Goal: Task Accomplishment & Management: Complete application form

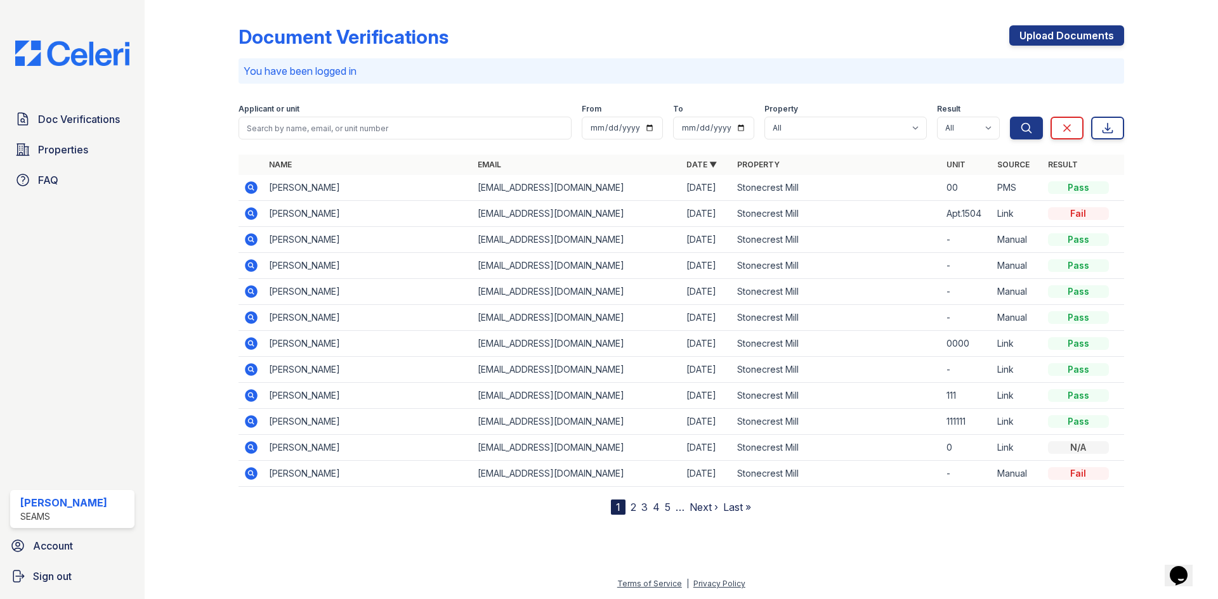
click at [251, 422] on icon at bounding box center [250, 420] width 3 height 3
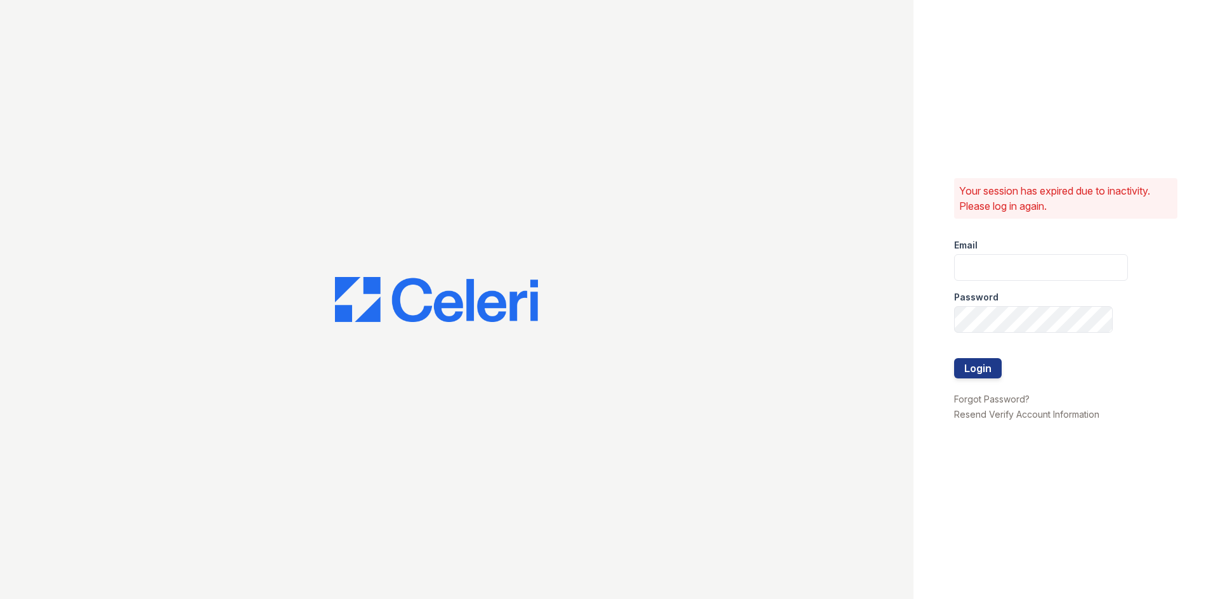
type input "lc3stonecrest@seamspm.ai"
click at [954, 358] on button "Login" at bounding box center [978, 368] width 48 height 20
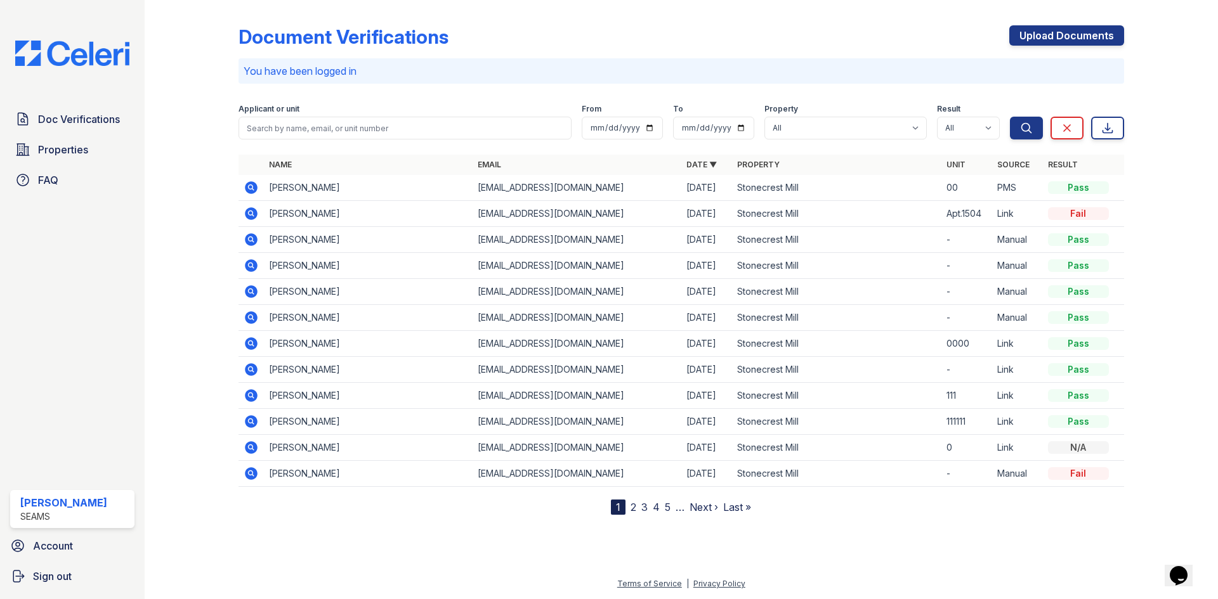
click at [246, 423] on icon at bounding box center [251, 422] width 13 height 13
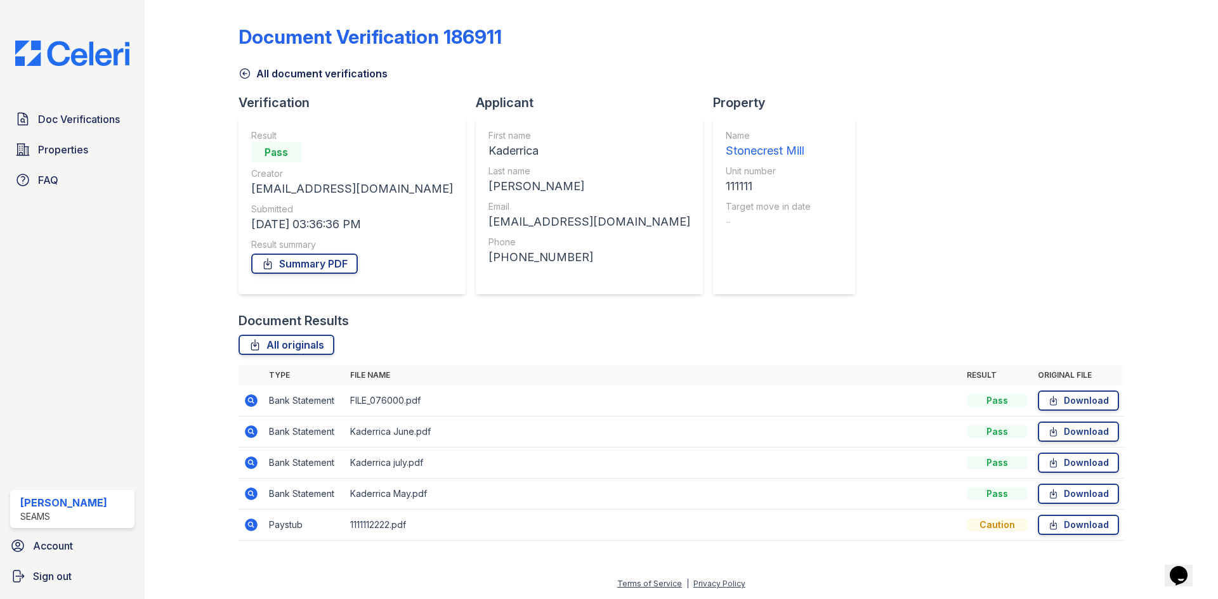
click at [268, 68] on link "All document verifications" at bounding box center [313, 73] width 149 height 15
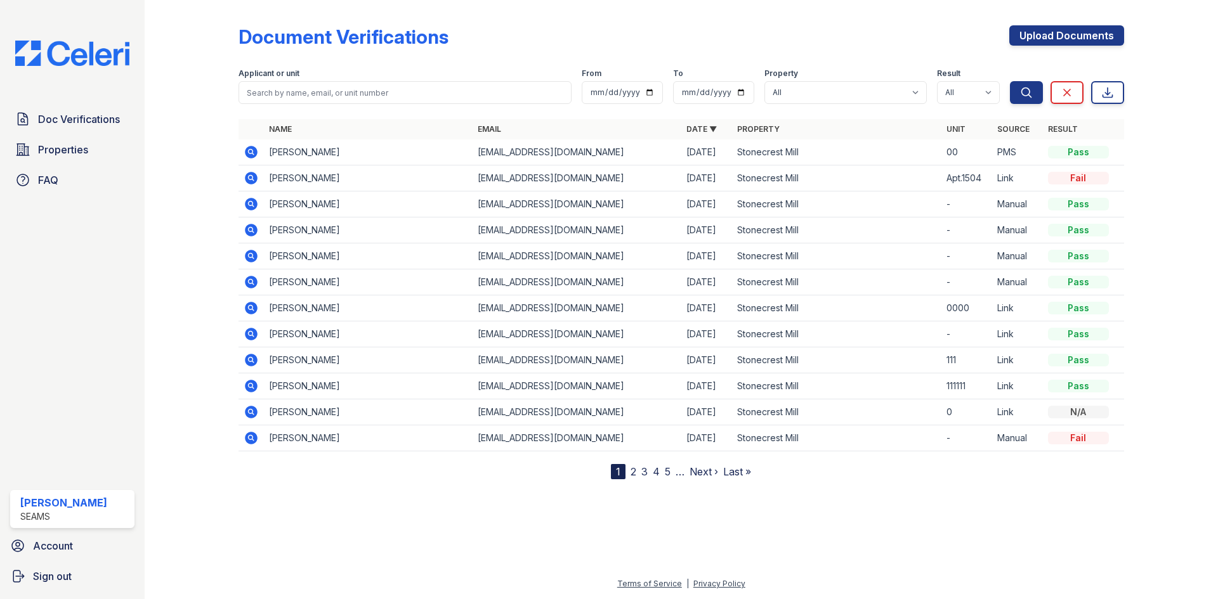
click at [254, 360] on icon at bounding box center [251, 360] width 13 height 13
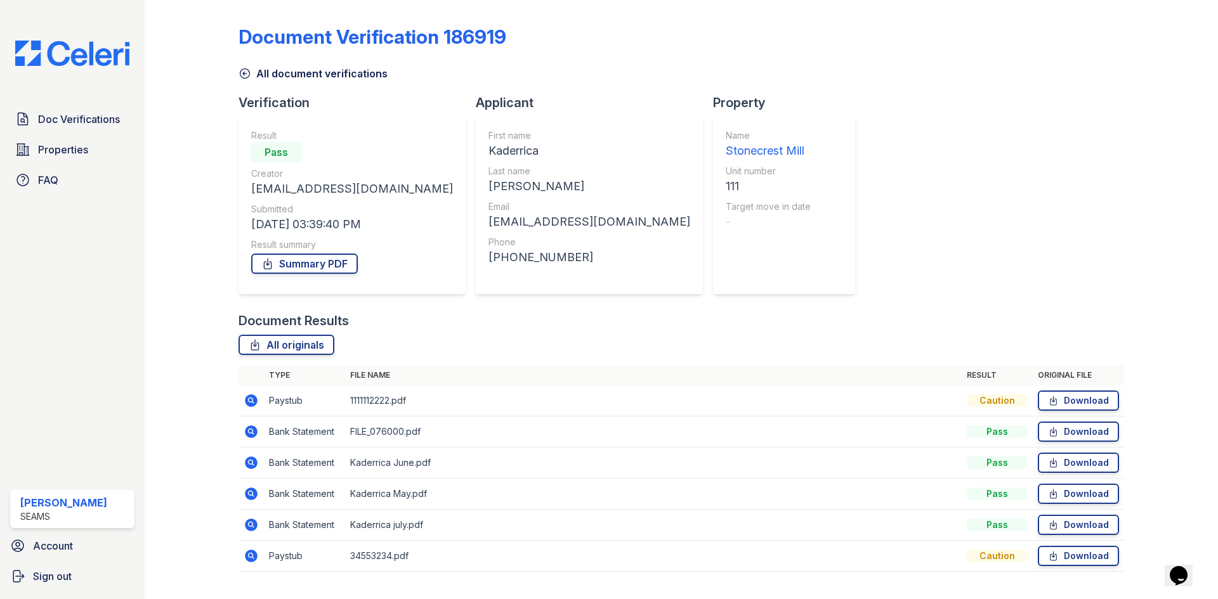
click at [258, 406] on icon at bounding box center [251, 400] width 15 height 15
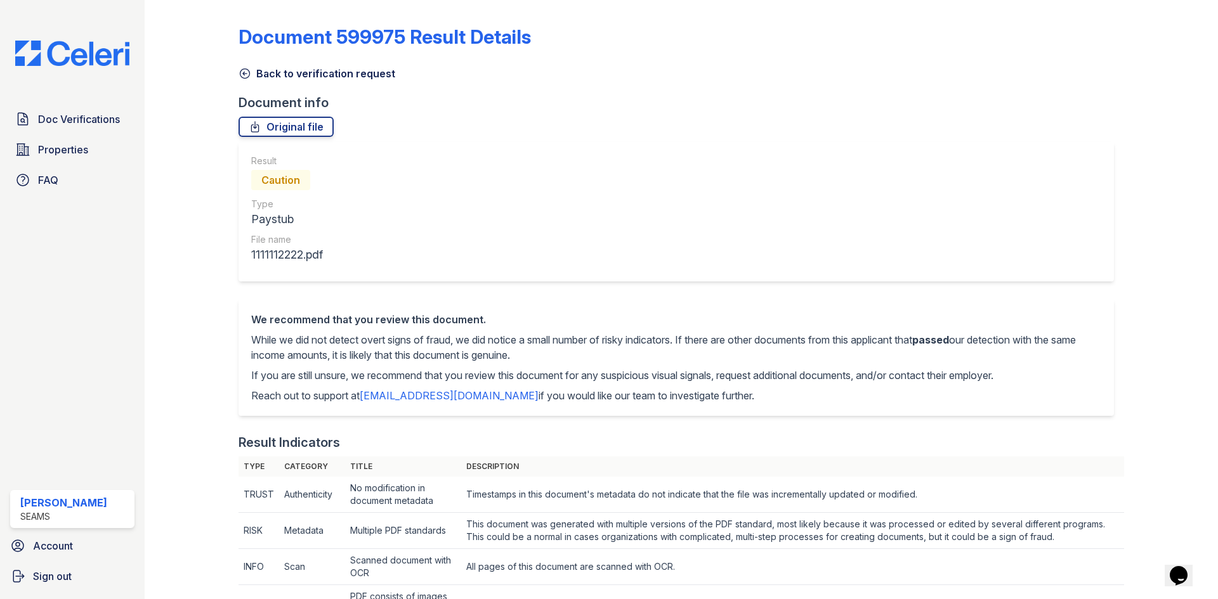
click at [289, 74] on link "Back to verification request" at bounding box center [317, 73] width 157 height 15
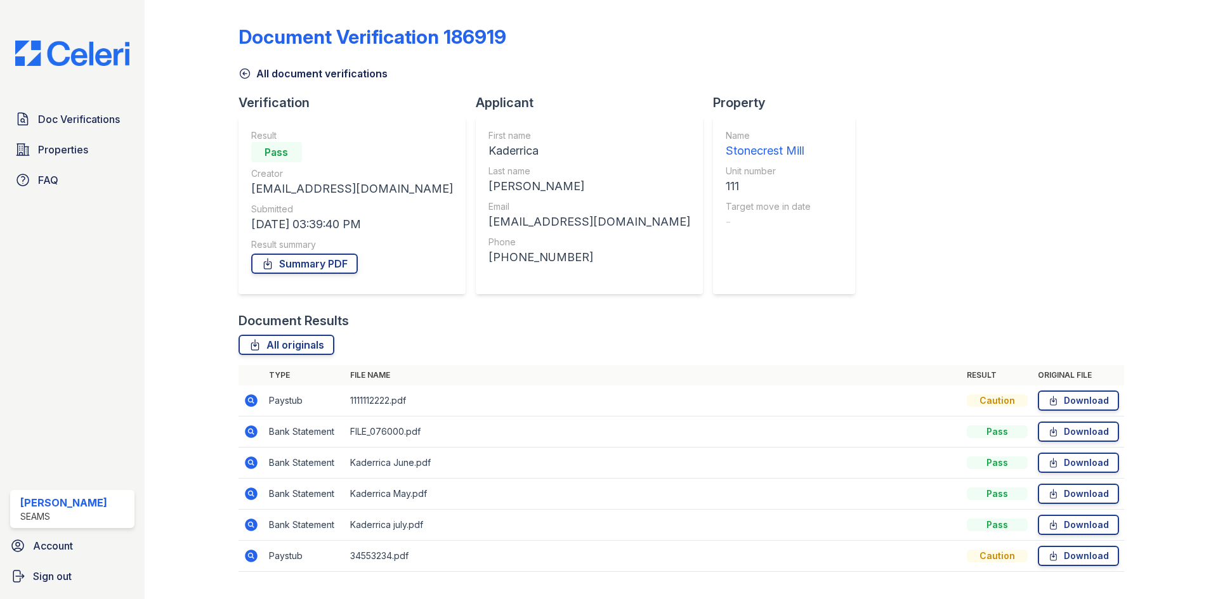
click at [257, 74] on link "All document verifications" at bounding box center [313, 73] width 149 height 15
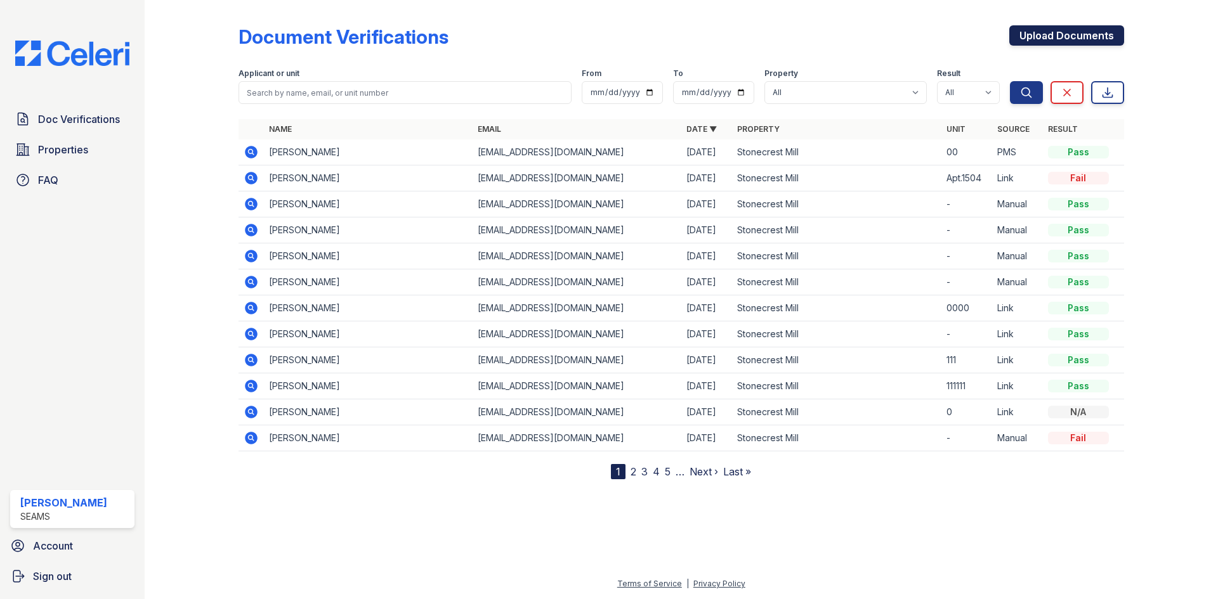
click at [1068, 35] on link "Upload Documents" at bounding box center [1066, 35] width 115 height 20
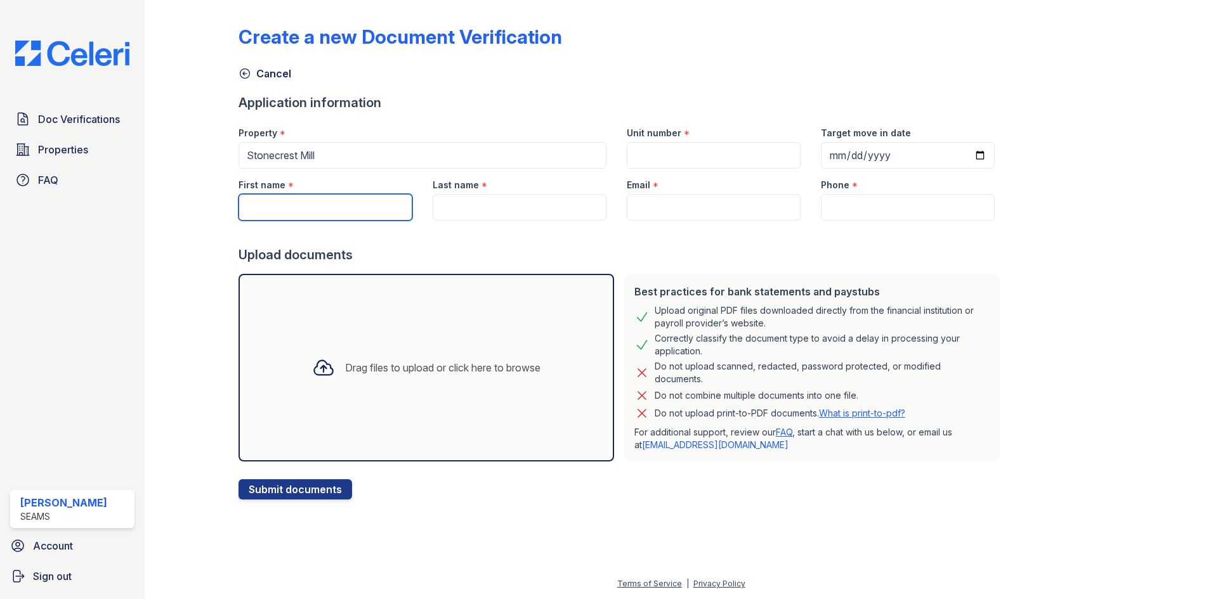
click at [351, 197] on input "First name" at bounding box center [326, 207] width 174 height 27
click at [278, 211] on input "Kaderria" at bounding box center [326, 207] width 174 height 27
type input "Kaderrica"
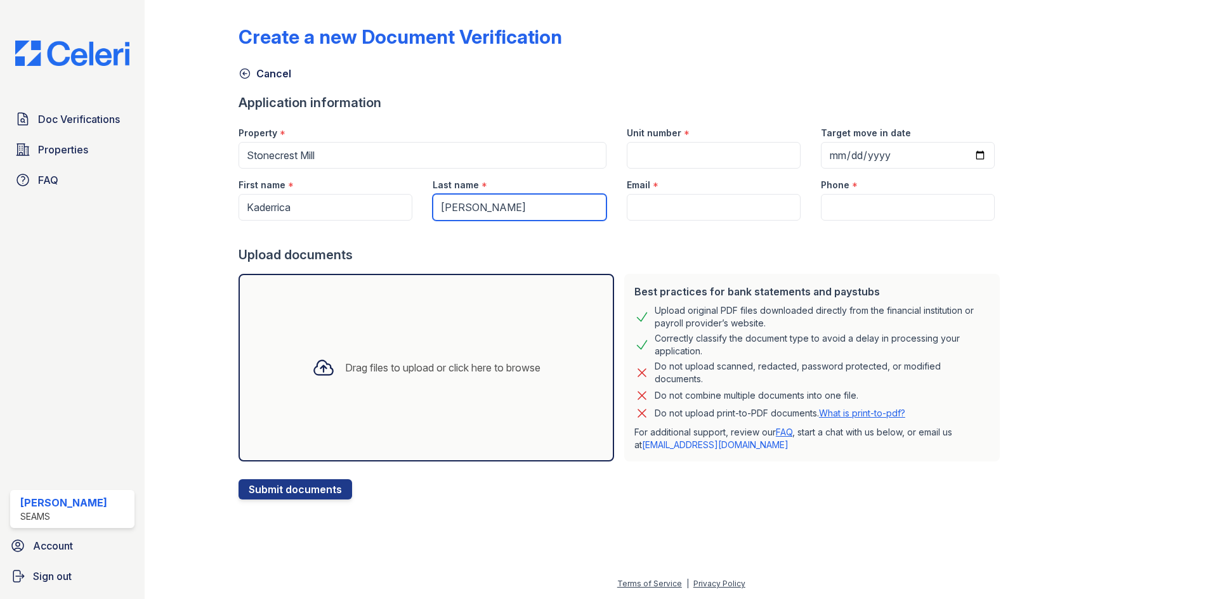
type input "[PERSON_NAME]"
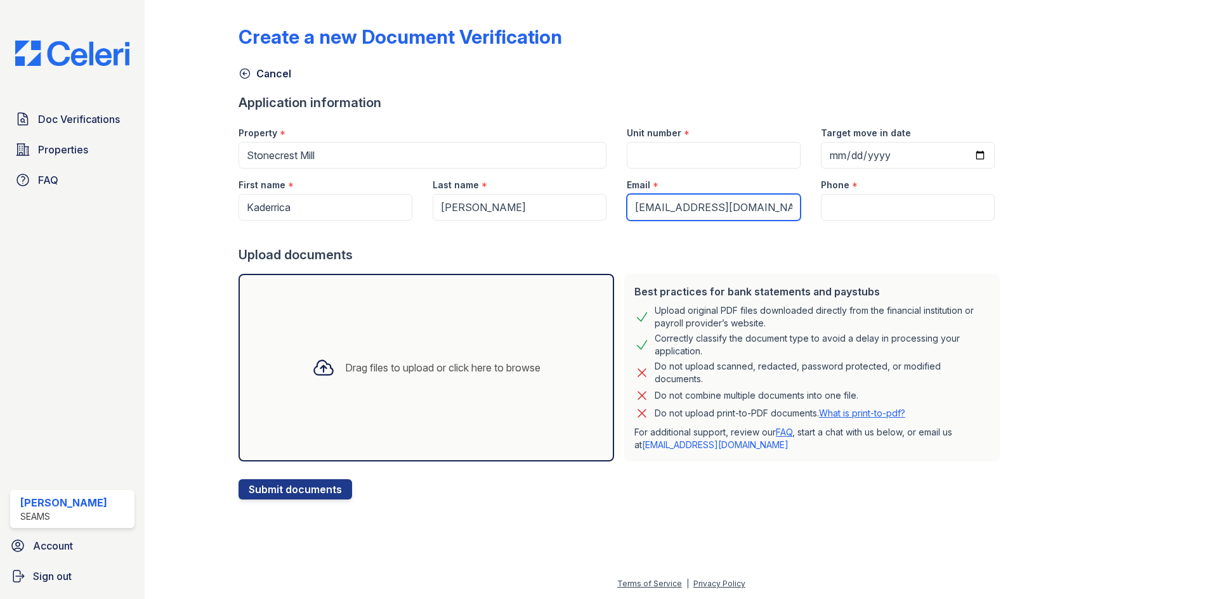
click at [665, 208] on input "kaderric32@gmailc.com" at bounding box center [714, 207] width 174 height 27
type input "kaderrica32@gmailc.com"
click at [693, 162] on input "Unit number" at bounding box center [714, 155] width 174 height 27
type input "-"
click at [933, 206] on input "Phone" at bounding box center [908, 207] width 174 height 27
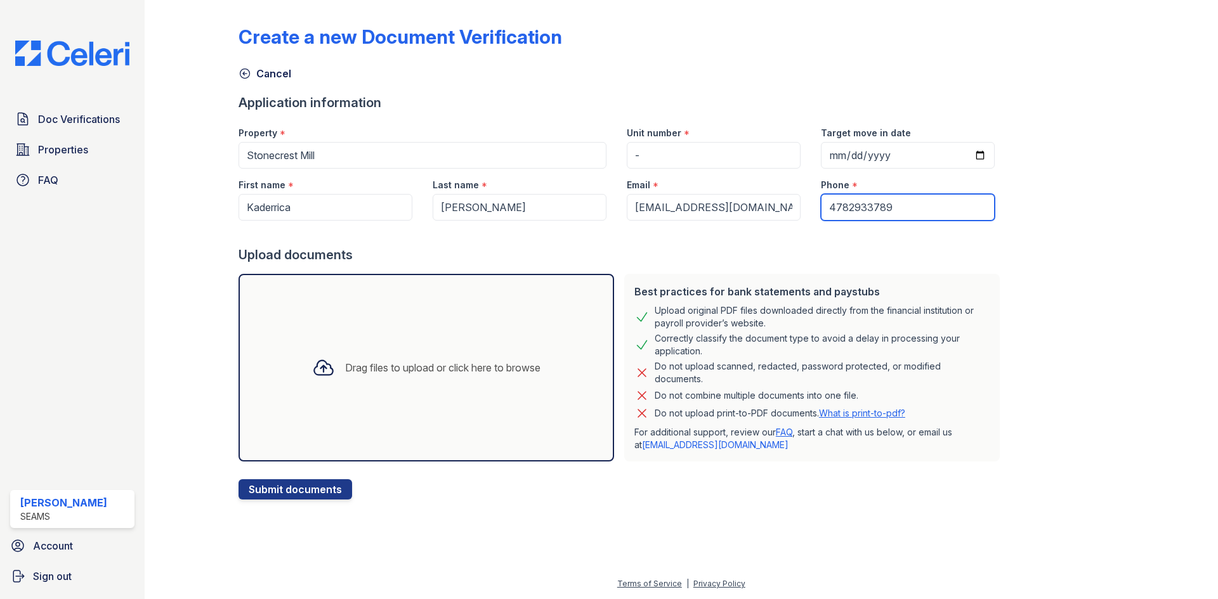
type input "4782933789"
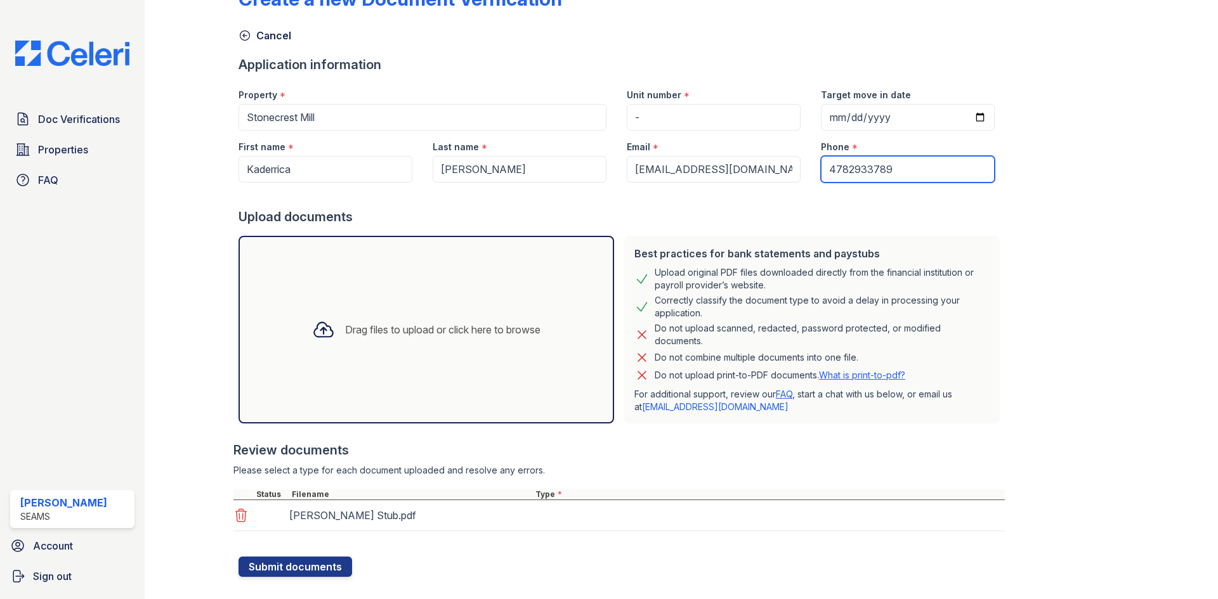
scroll to position [59, 0]
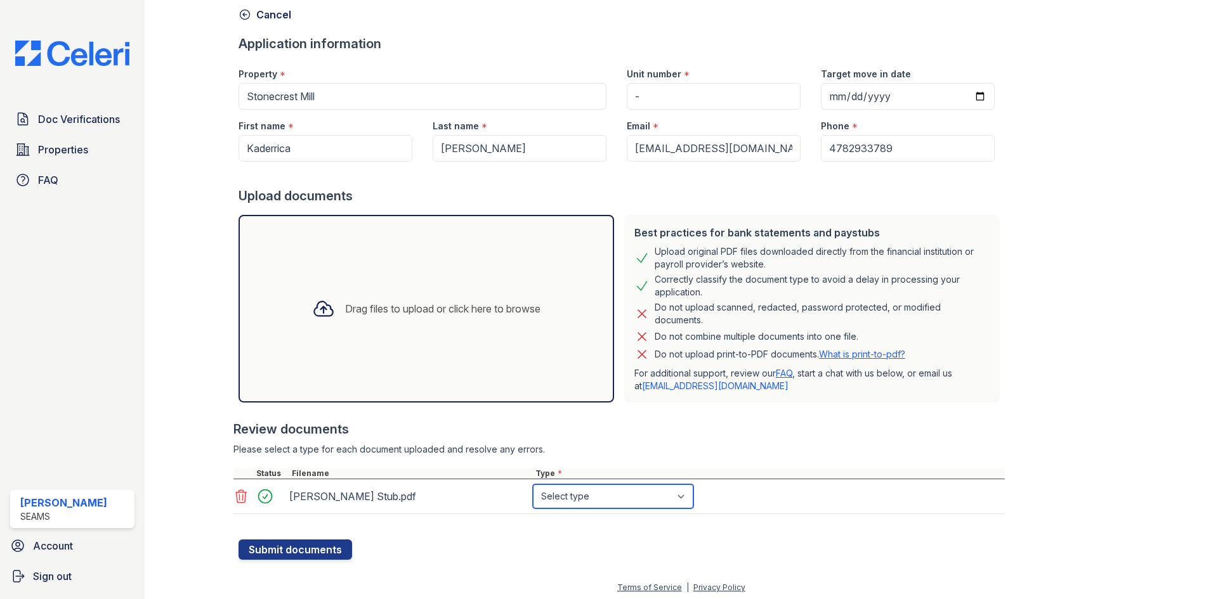
click at [572, 494] on select "Select type Paystub Bank Statement Offer Letter Tax Documents Benefit Award Let…" at bounding box center [613, 497] width 160 height 24
select select "paystub"
click at [533, 485] on select "Select type Paystub Bank Statement Offer Letter Tax Documents Benefit Award Let…" at bounding box center [613, 497] width 160 height 24
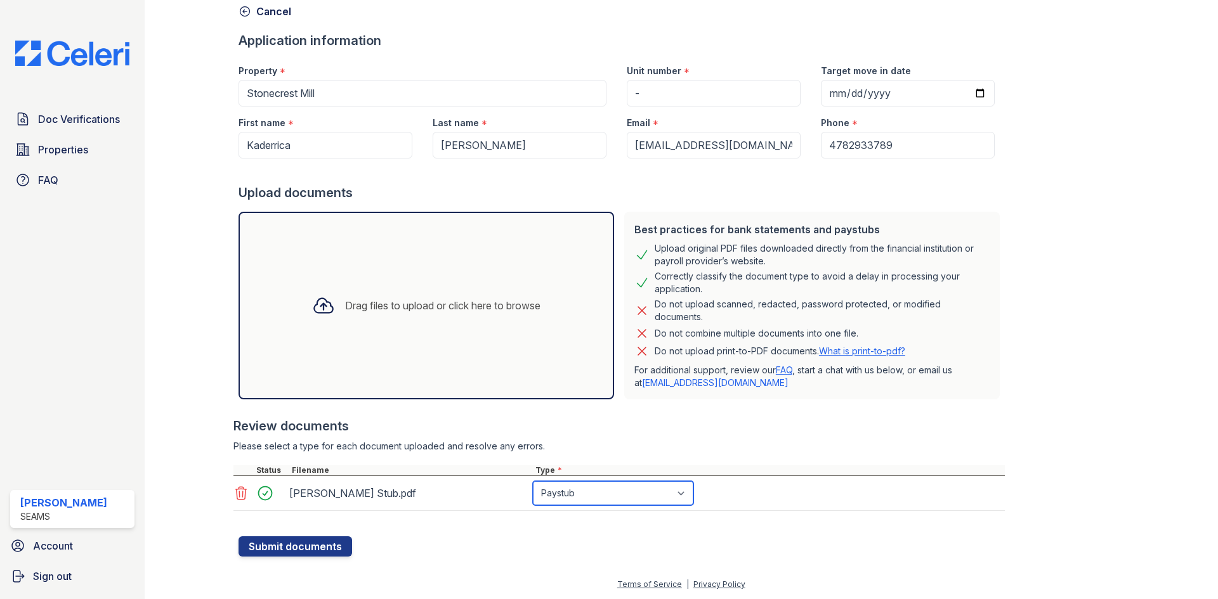
scroll to position [63, 0]
click at [298, 550] on button "Submit documents" at bounding box center [296, 546] width 114 height 20
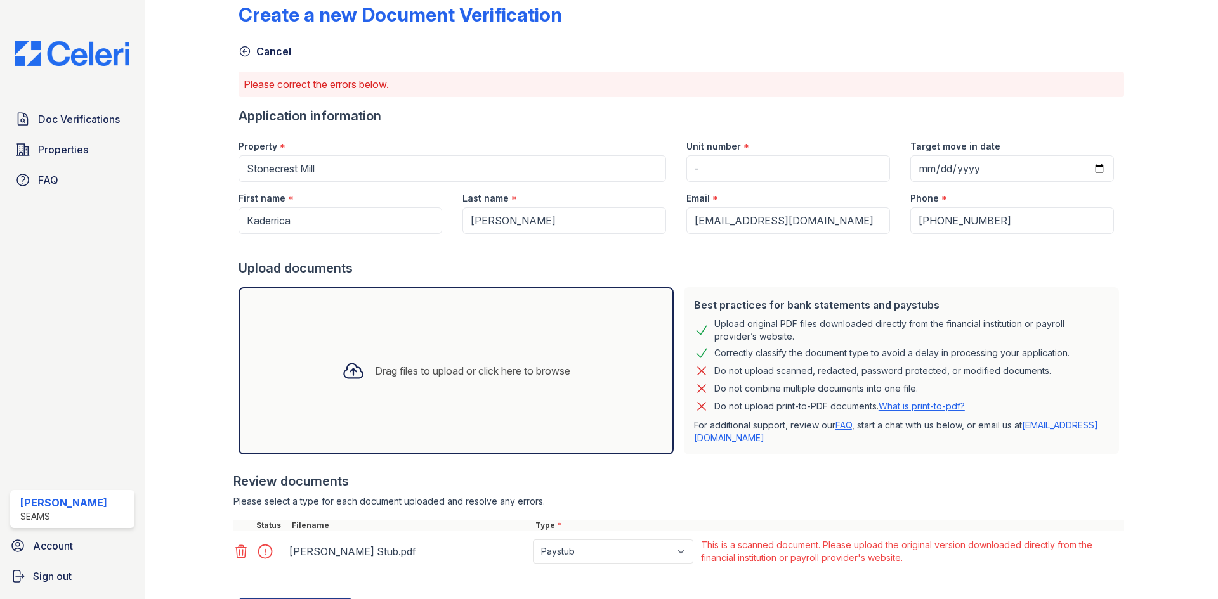
scroll to position [0, 0]
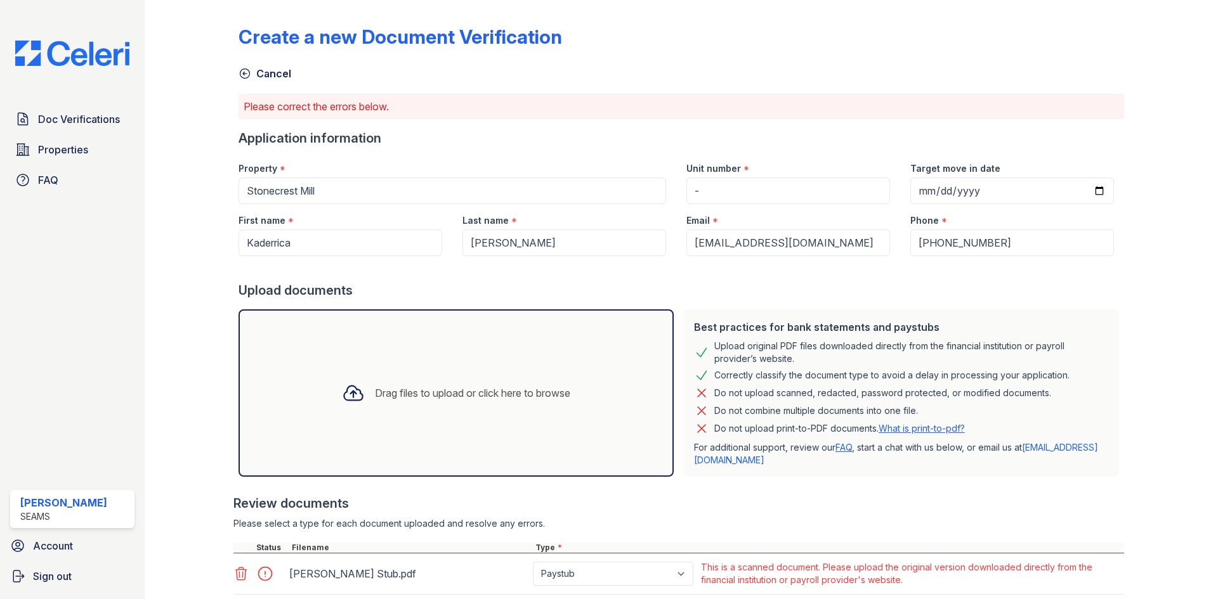
click at [81, 49] on img at bounding box center [72, 53] width 134 height 25
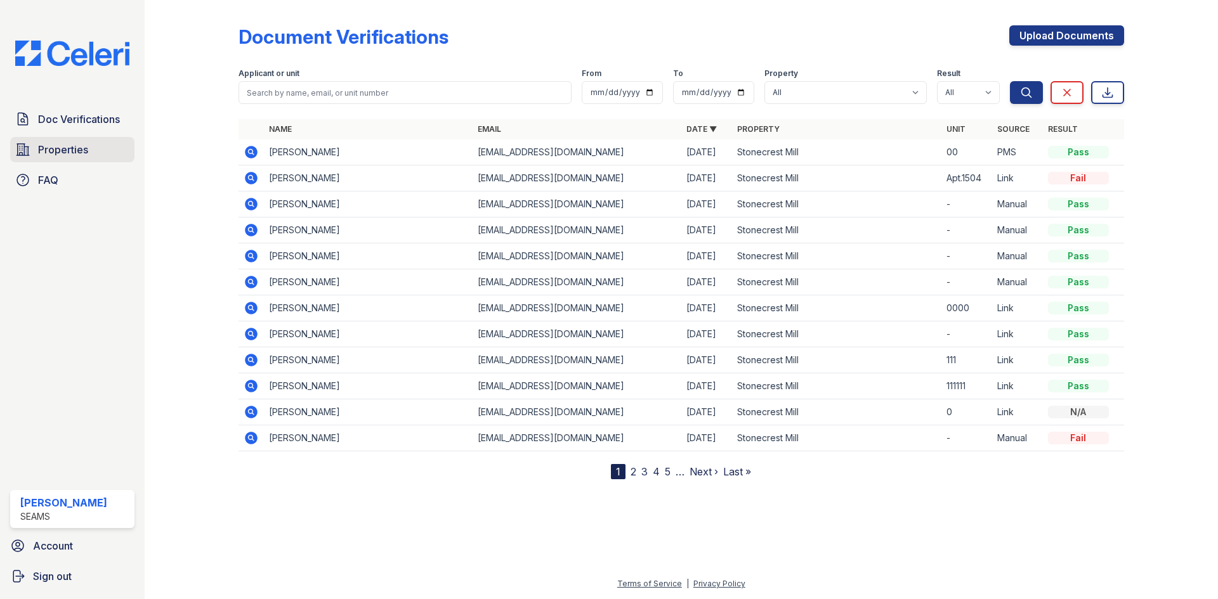
click at [66, 141] on link "Properties" at bounding box center [72, 149] width 124 height 25
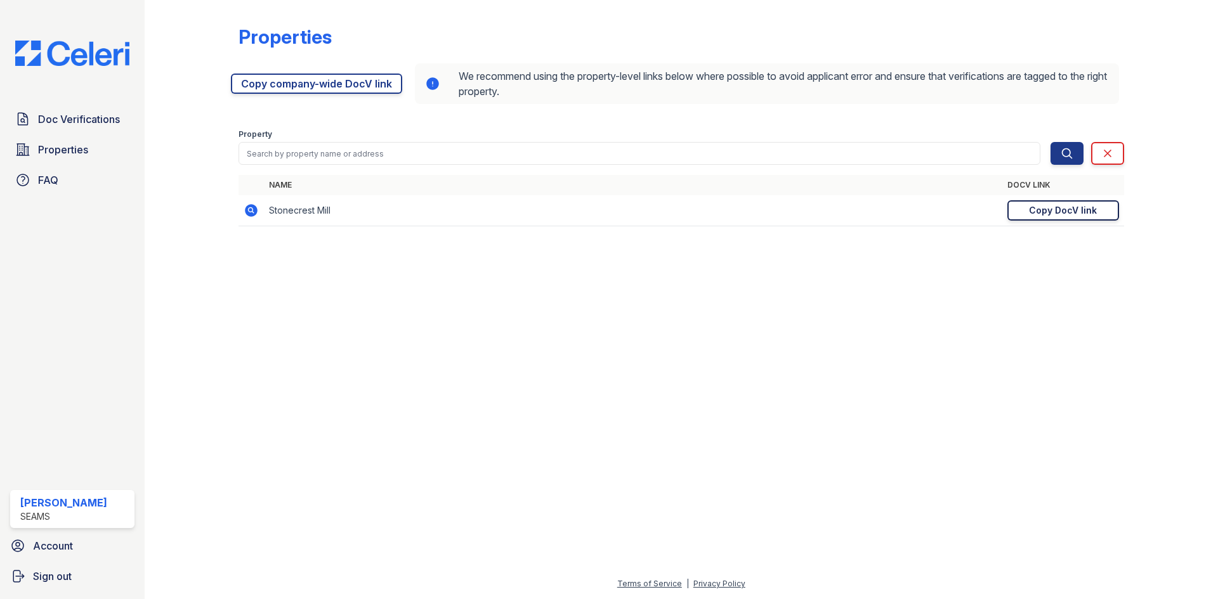
click at [1097, 209] on link "Copy DocV link Copy link" at bounding box center [1063, 210] width 112 height 20
click at [69, 120] on span "Doc Verifications" at bounding box center [79, 119] width 82 height 15
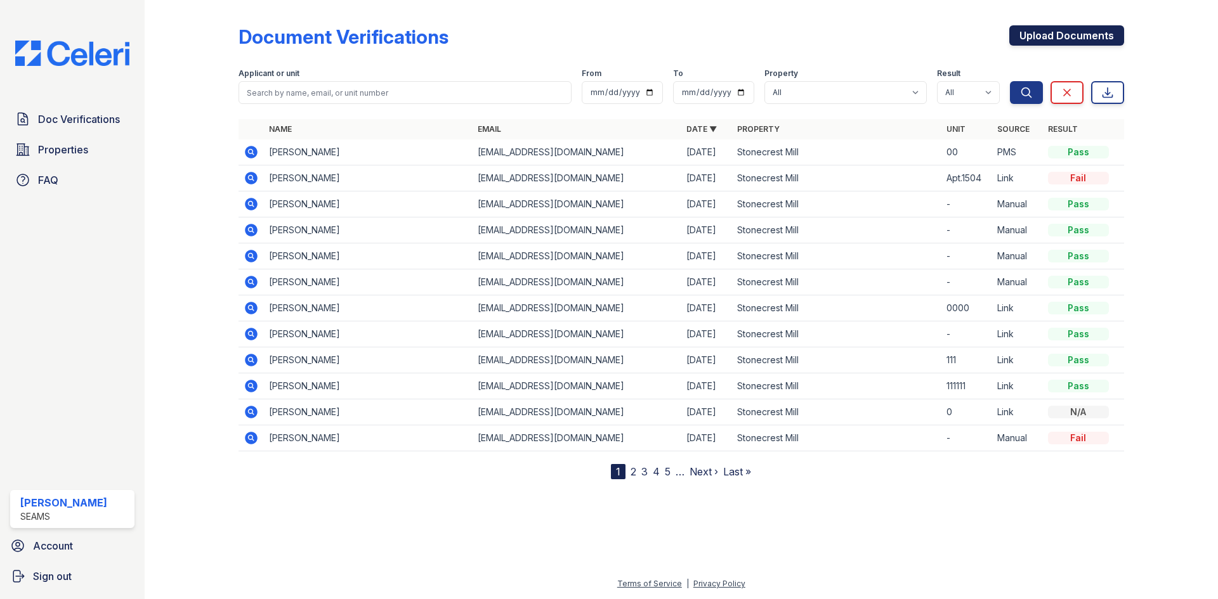
click at [1053, 28] on link "Upload Documents" at bounding box center [1066, 35] width 115 height 20
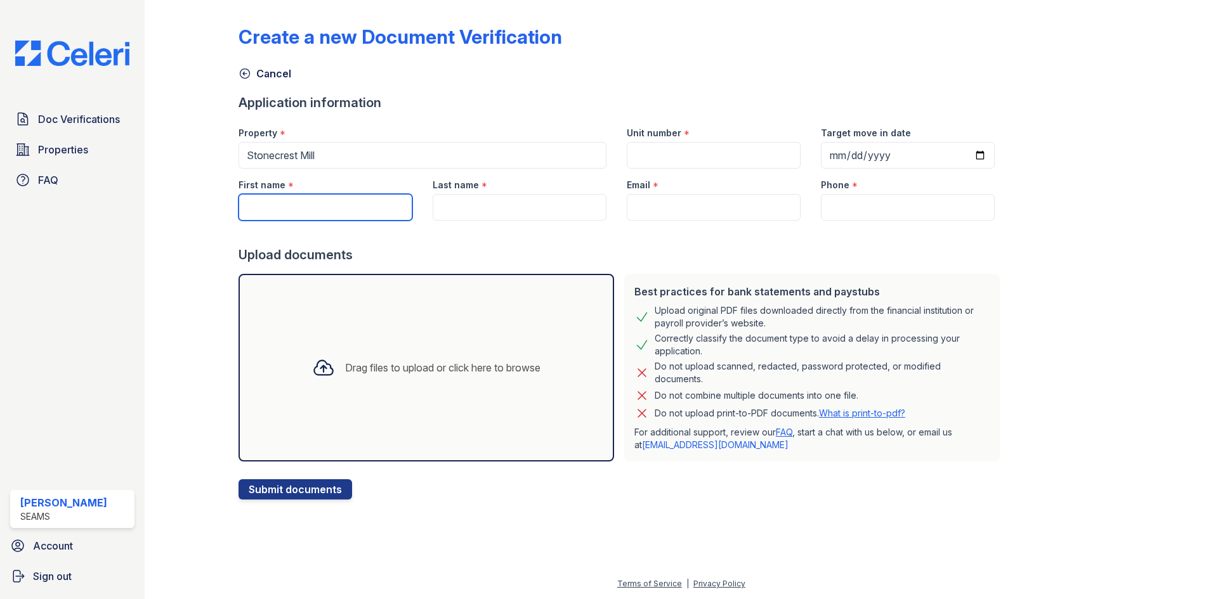
click at [263, 203] on input "First name" at bounding box center [326, 207] width 174 height 27
type input "Dequavious"
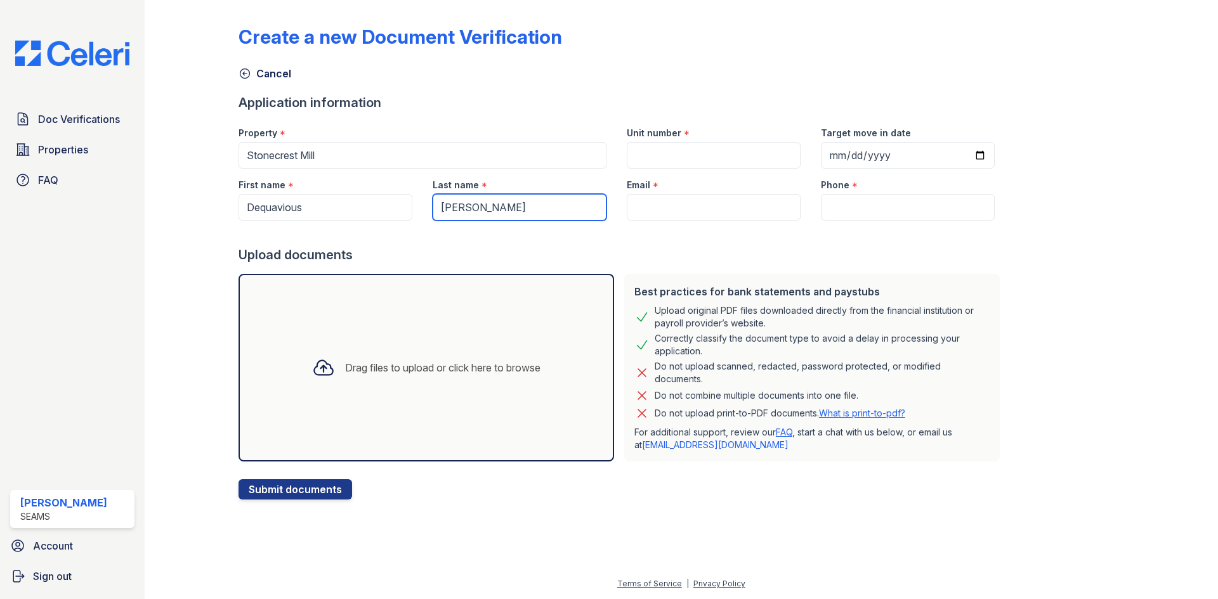
type input "Thomas"
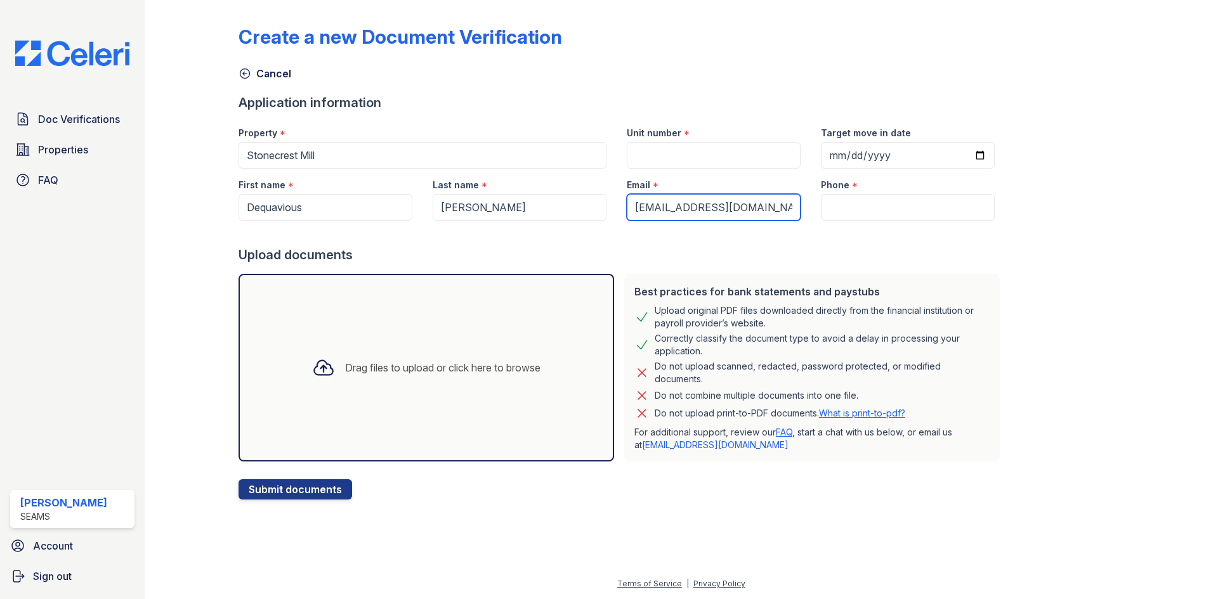
type input "tfuller32@gmail.com"
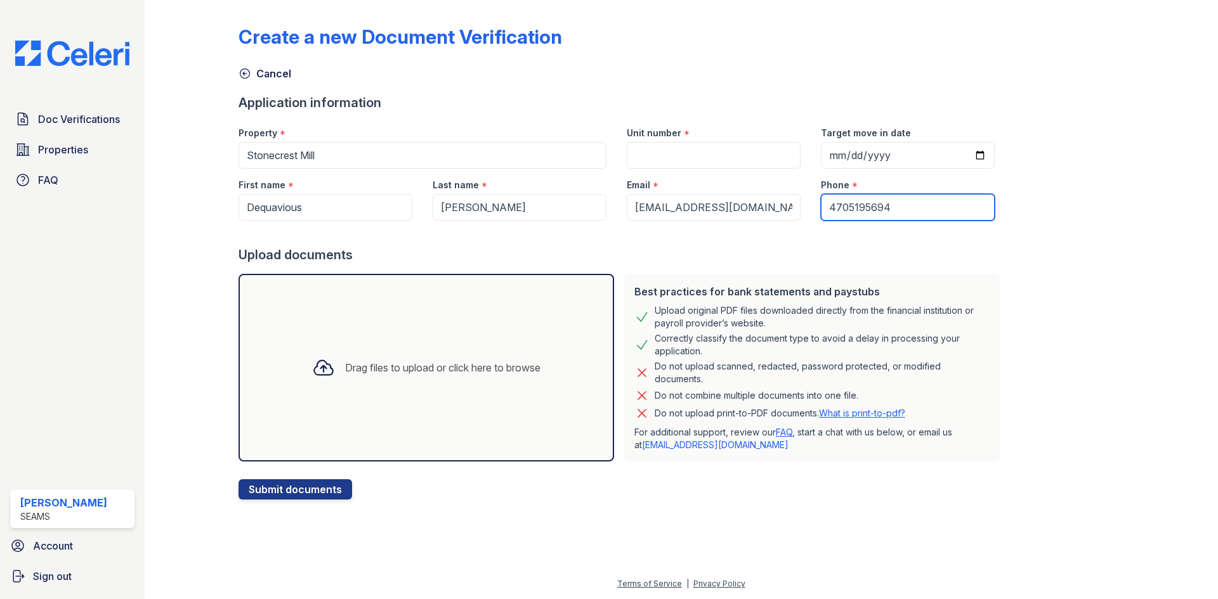
type input "4705195694"
click at [652, 169] on div "Email *" at bounding box center [714, 181] width 174 height 25
click at [662, 160] on input "Unit number" at bounding box center [714, 155] width 174 height 27
type input "-"
click at [835, 205] on input "4705195694" at bounding box center [908, 207] width 174 height 27
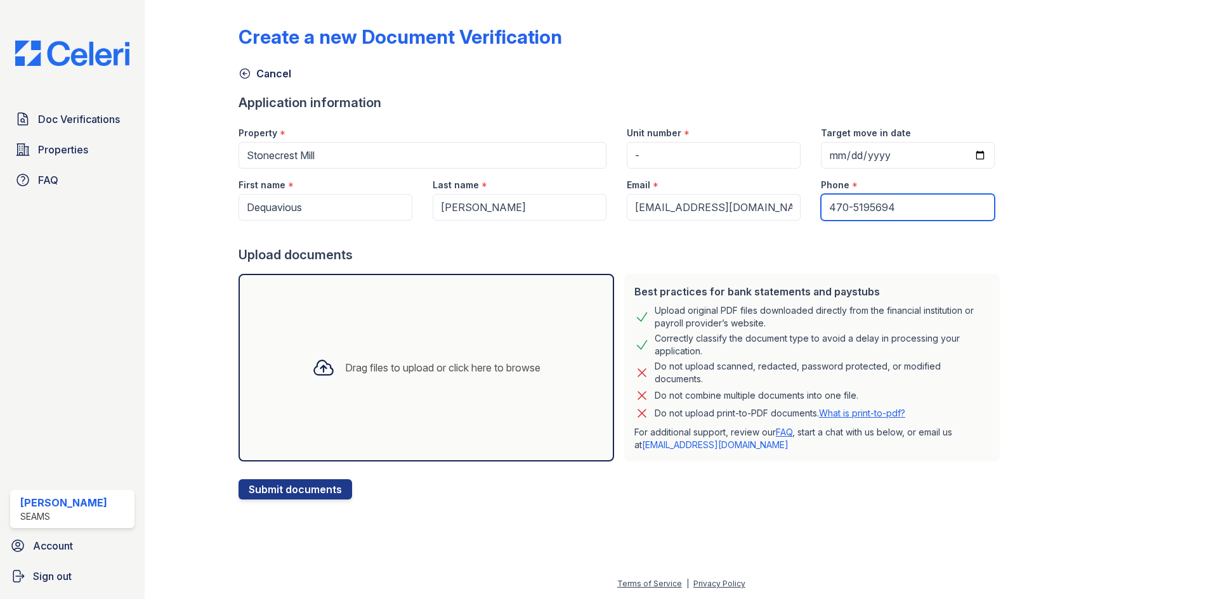
click at [856, 206] on input "470-5195694" at bounding box center [908, 207] width 174 height 27
type input "470-519-5694"
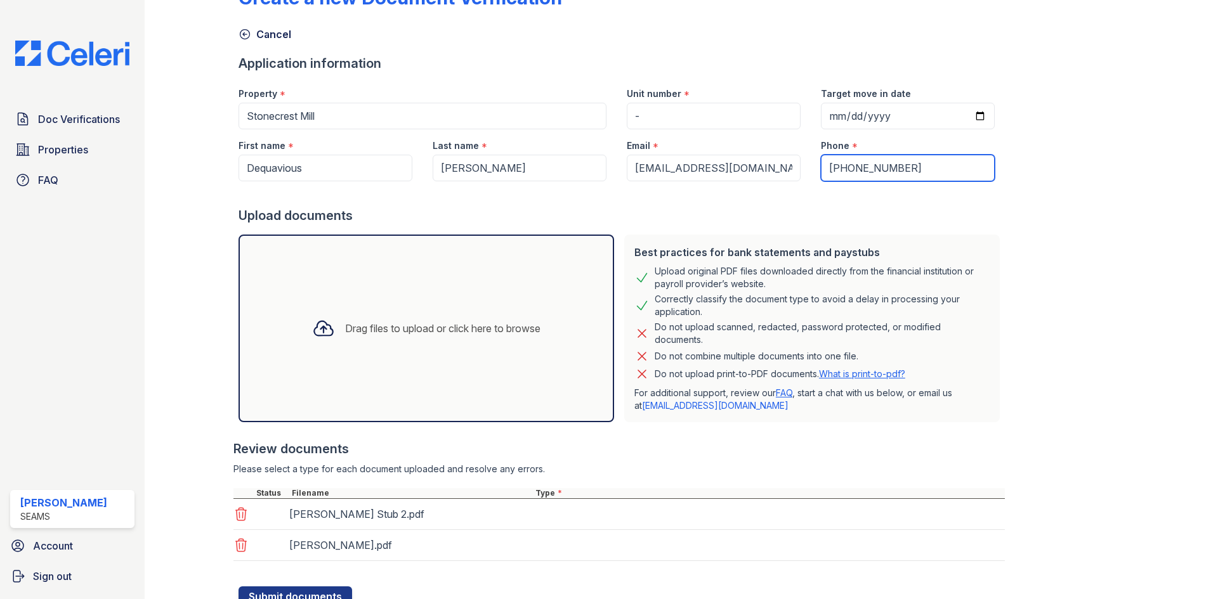
scroll to position [90, 0]
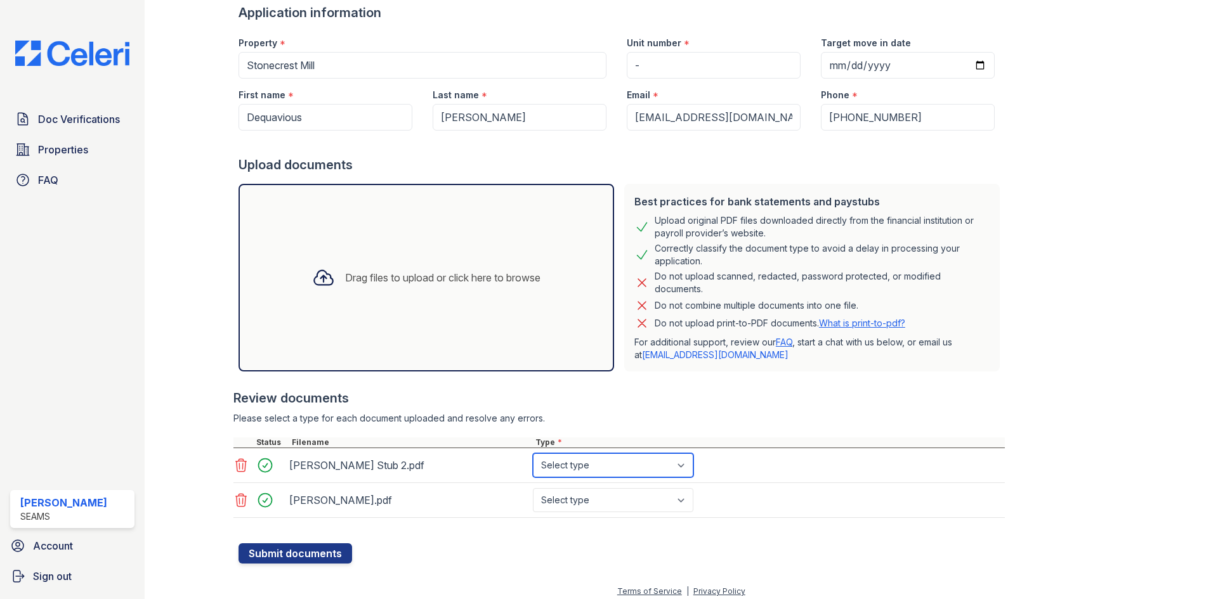
click at [613, 472] on select "Select type Paystub Bank Statement Offer Letter Tax Documents Benefit Award Let…" at bounding box center [613, 466] width 160 height 24
select select "paystub"
click at [533, 454] on select "Select type Paystub Bank Statement Offer Letter Tax Documents Benefit Award Let…" at bounding box center [613, 466] width 160 height 24
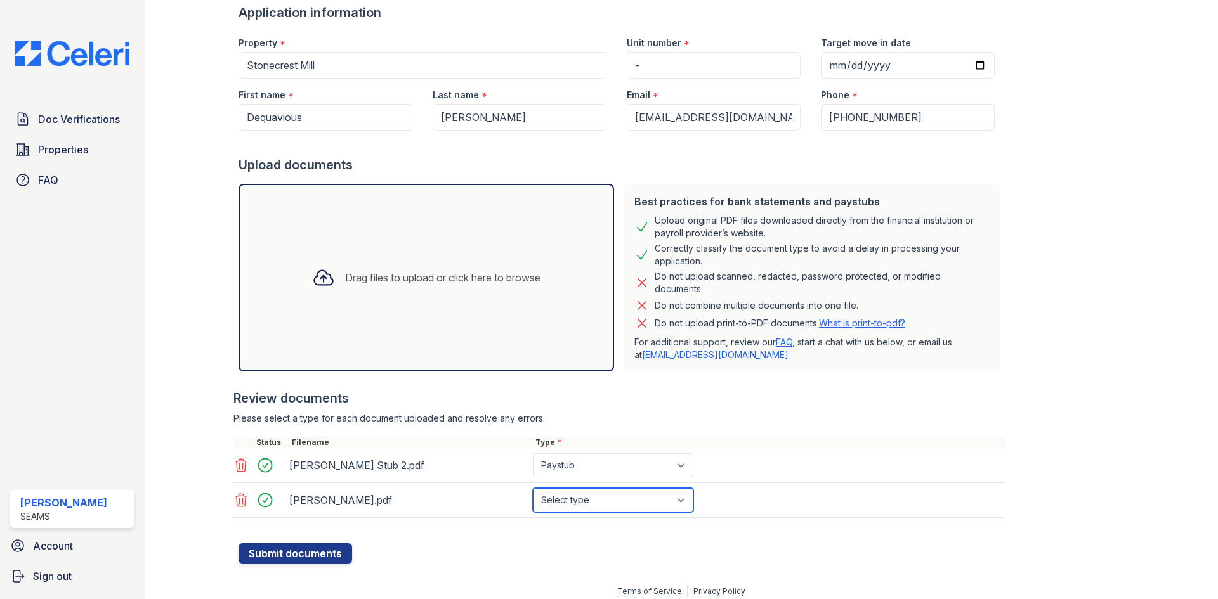
click at [582, 502] on select "Select type Paystub Bank Statement Offer Letter Tax Documents Benefit Award Let…" at bounding box center [613, 500] width 160 height 24
select select "paystub"
click at [533, 488] on select "Select type Paystub Bank Statement Offer Letter Tax Documents Benefit Award Let…" at bounding box center [613, 500] width 160 height 24
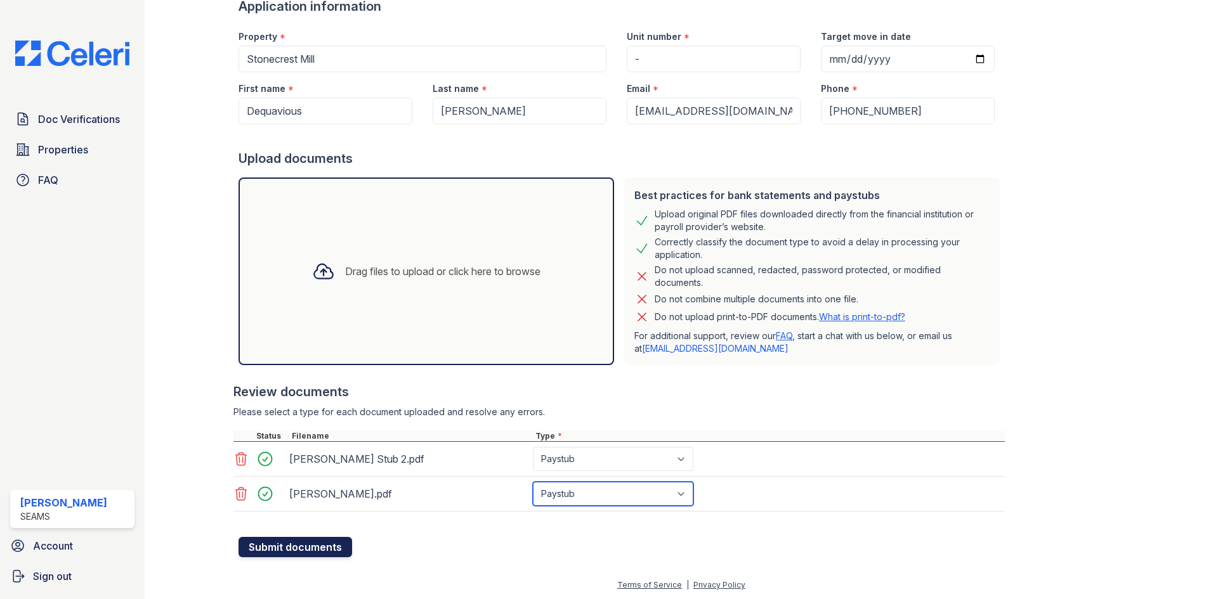
scroll to position [98, 0]
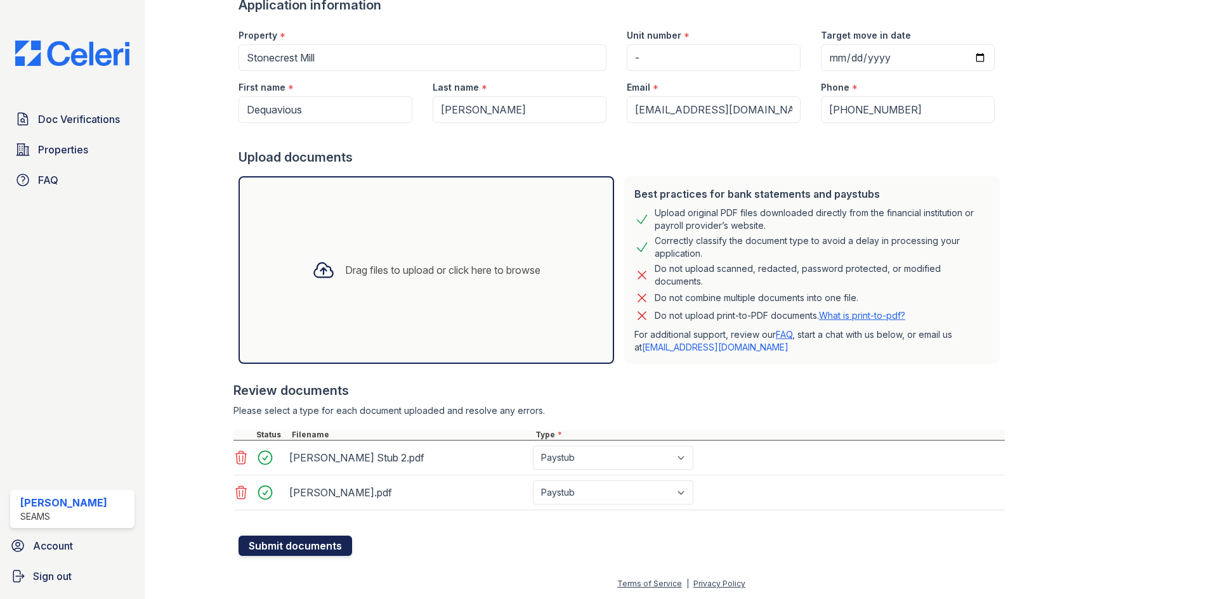
click at [310, 544] on button "Submit documents" at bounding box center [296, 546] width 114 height 20
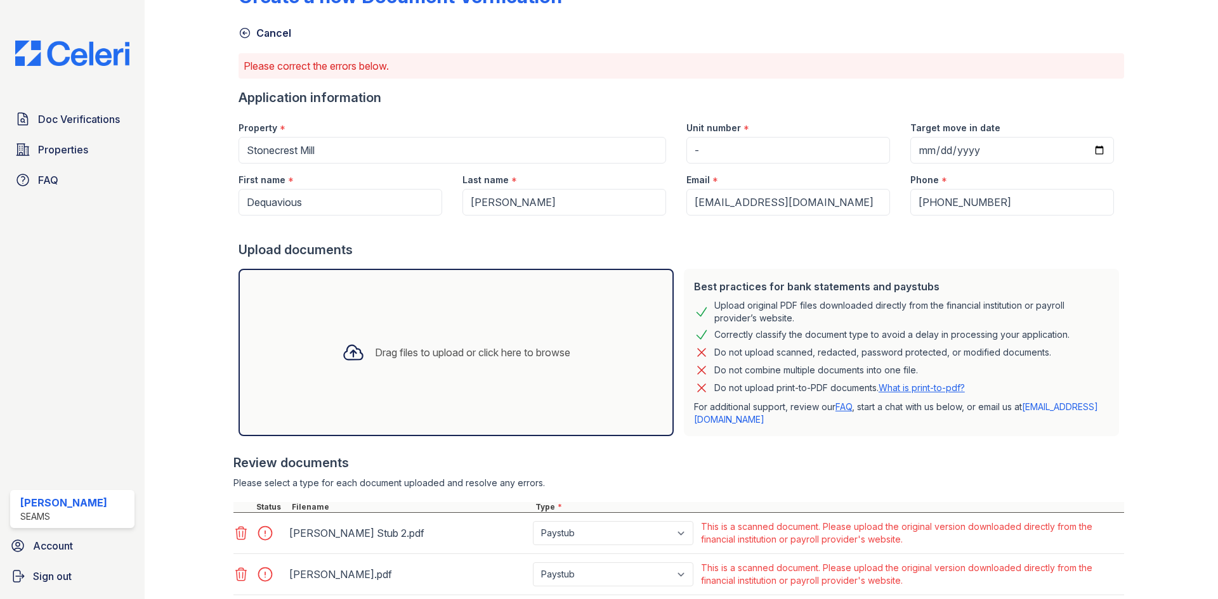
scroll to position [0, 0]
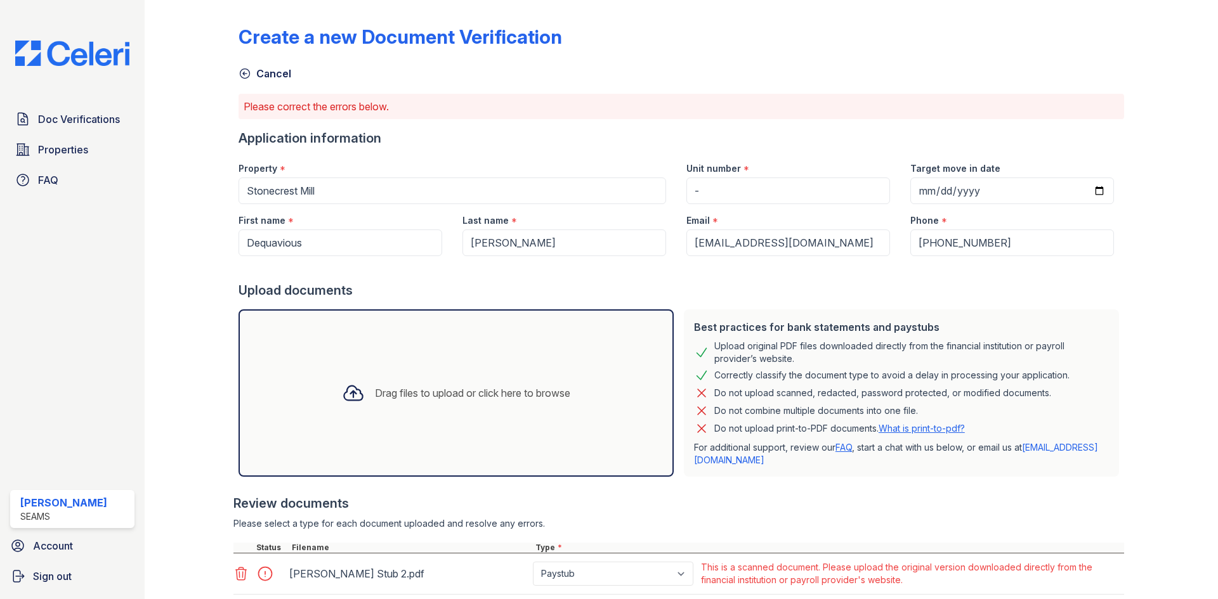
click at [558, 544] on div "*" at bounding box center [560, 548] width 4 height 10
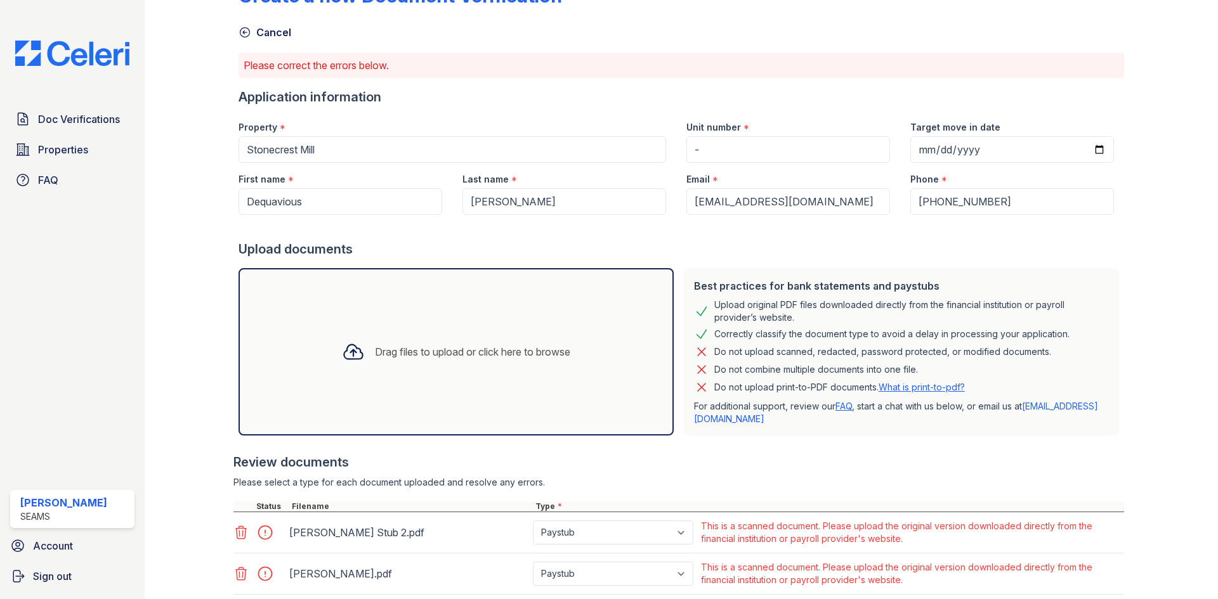
scroll to position [63, 0]
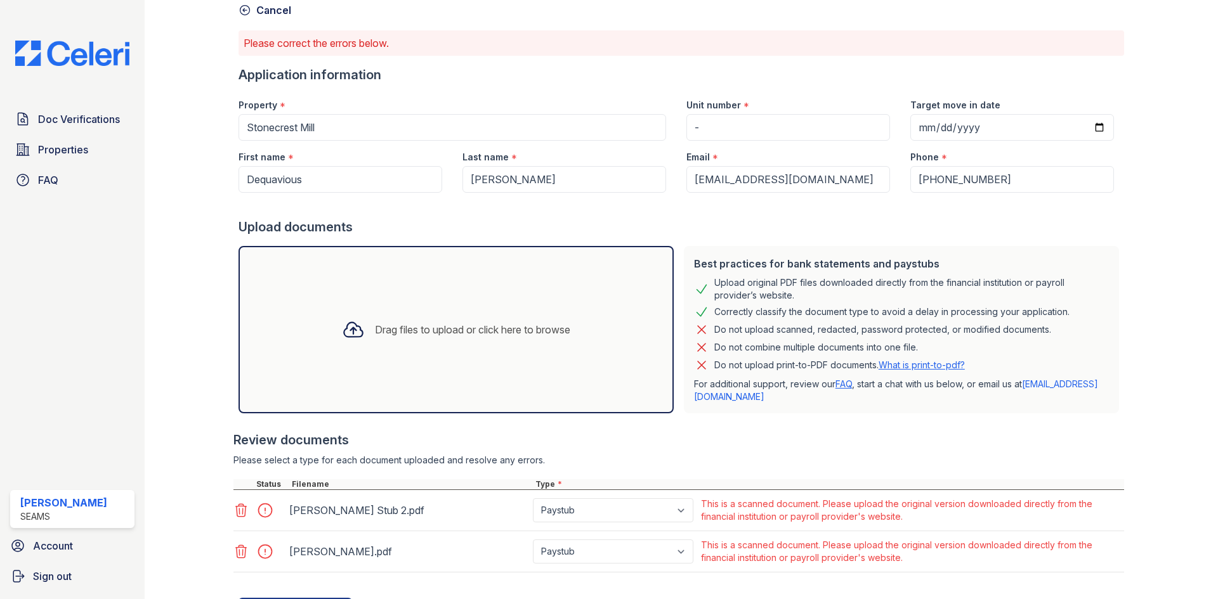
click at [176, 312] on div at bounding box center [202, 280] width 74 height 677
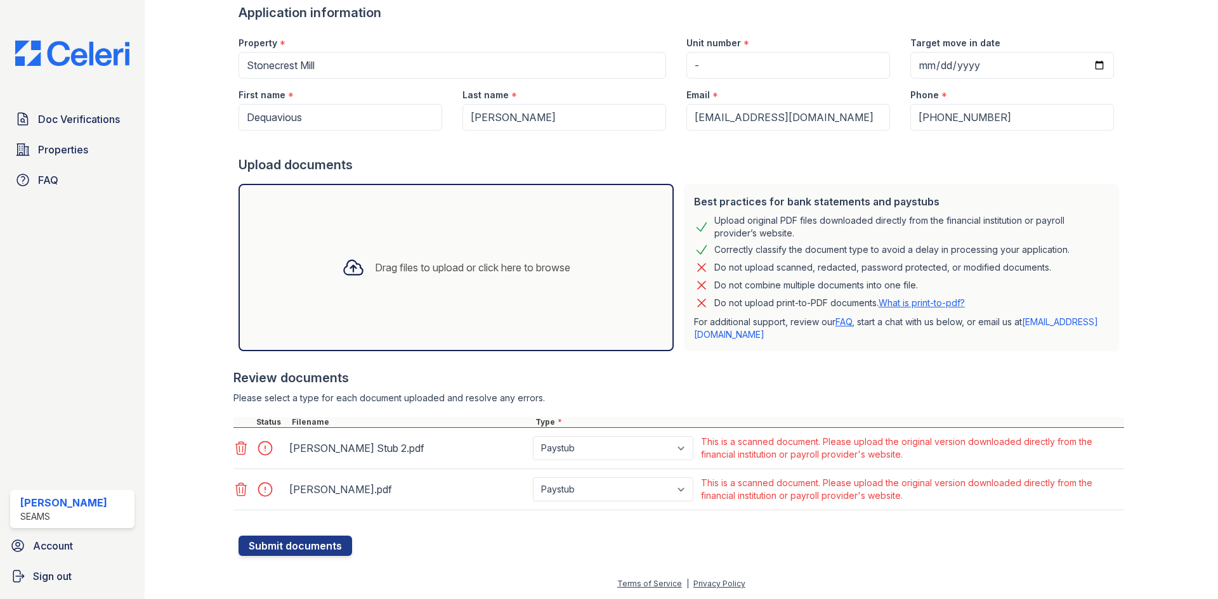
scroll to position [0, 0]
